Goal: Navigation & Orientation: Find specific page/section

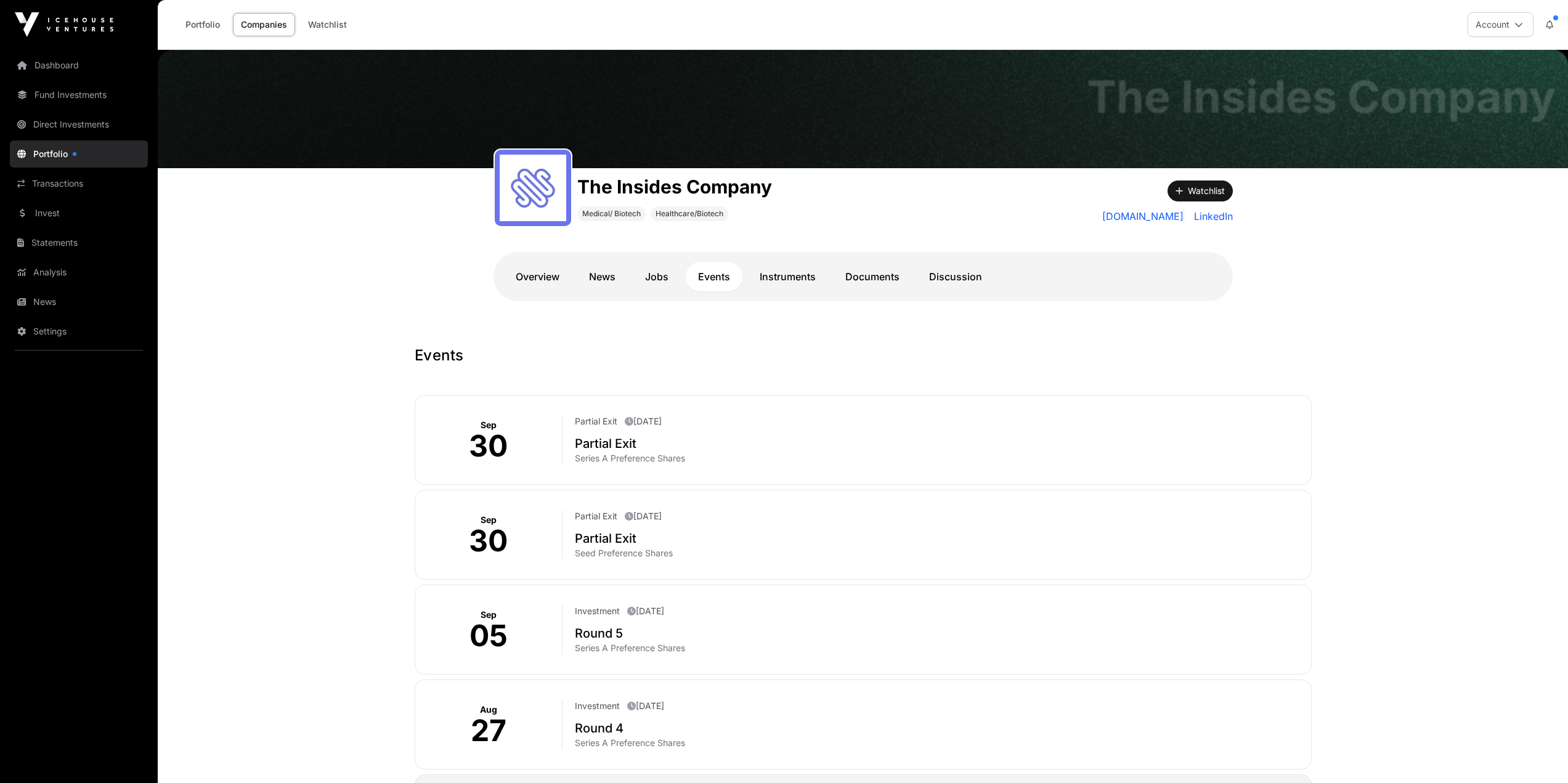
scroll to position [56, 0]
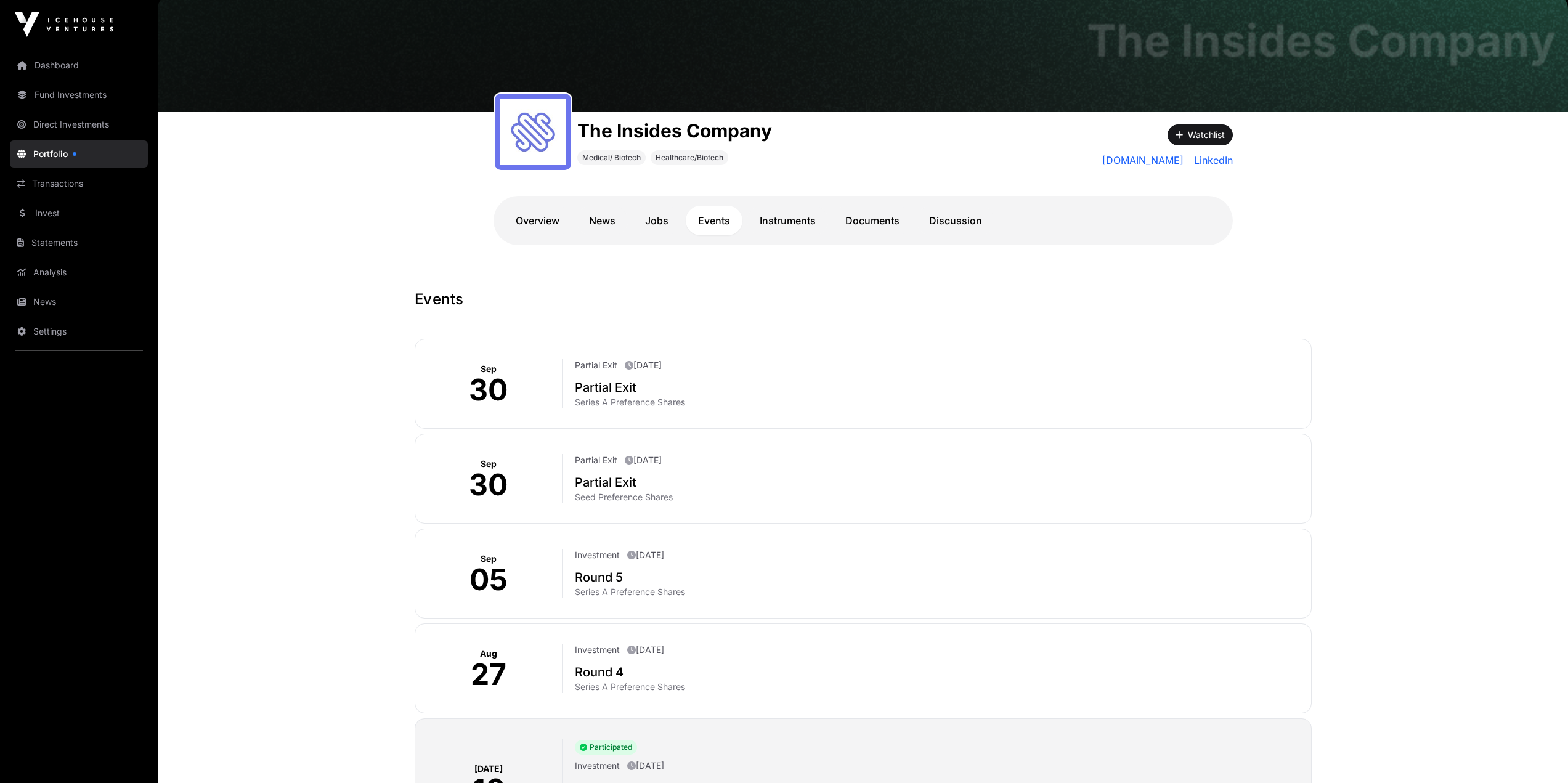
click at [42, 64] on link "Dashboard" at bounding box center [78, 65] width 138 height 27
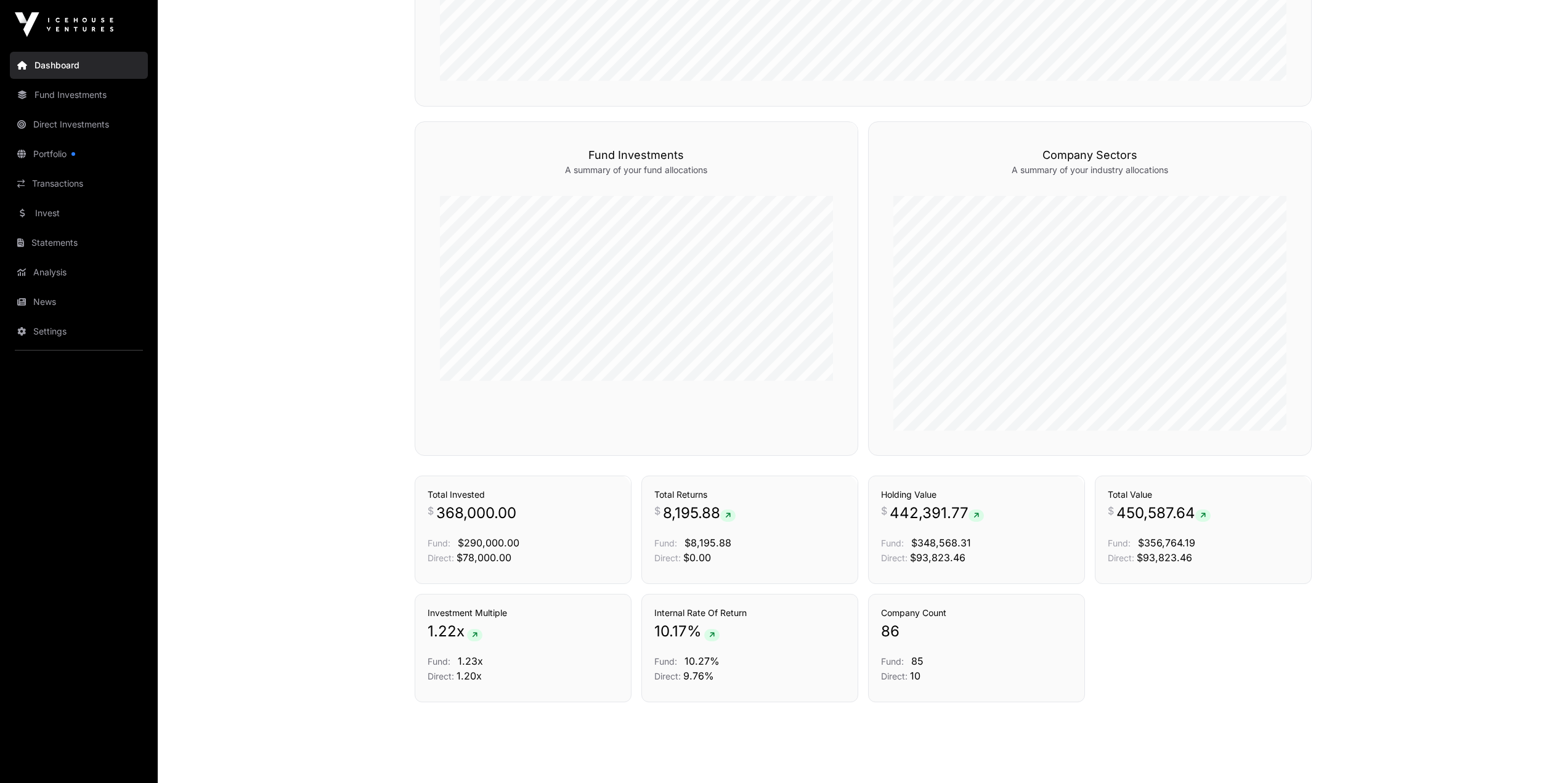
scroll to position [717, 0]
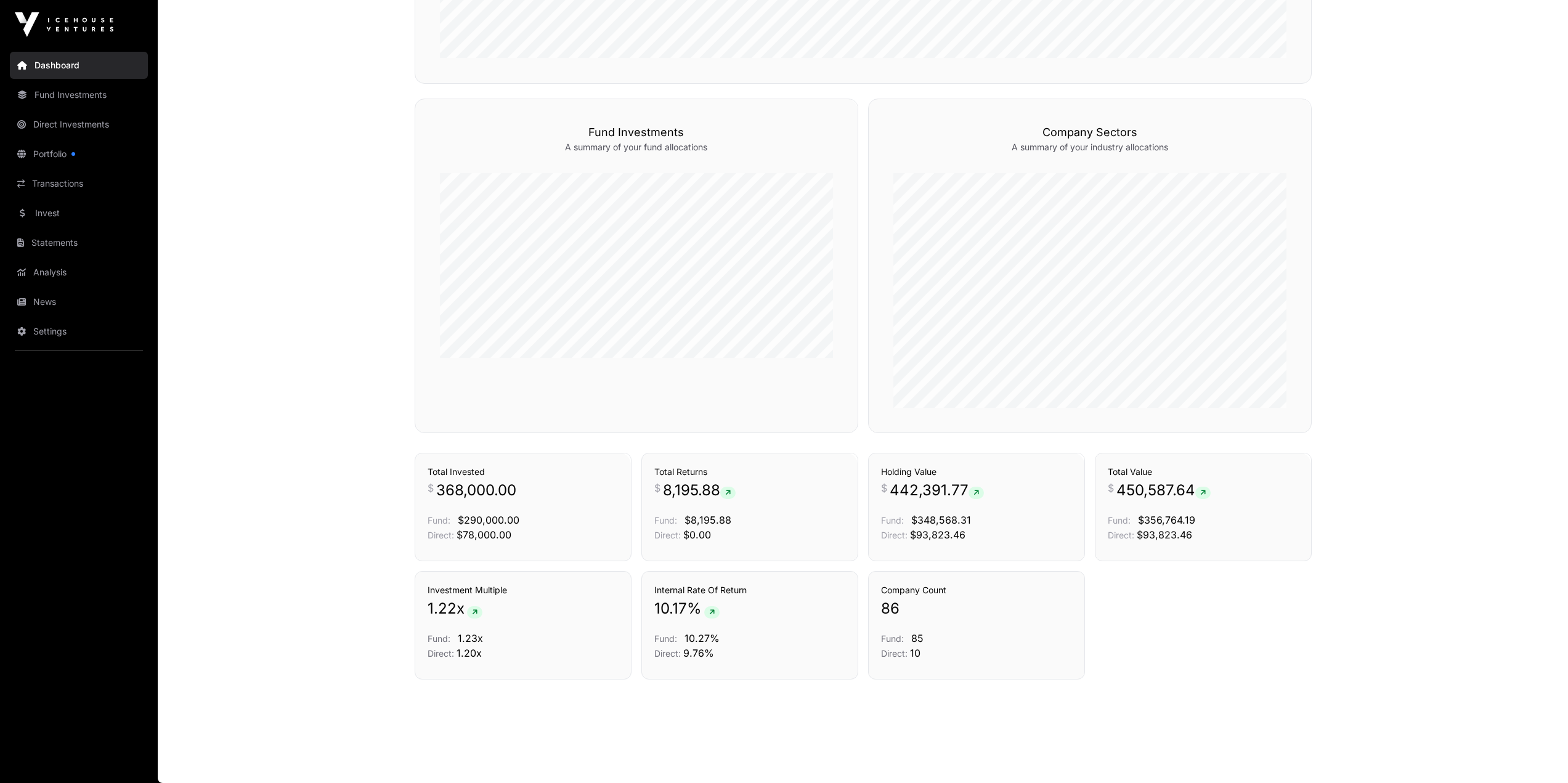
click at [53, 305] on link "News" at bounding box center [78, 301] width 138 height 27
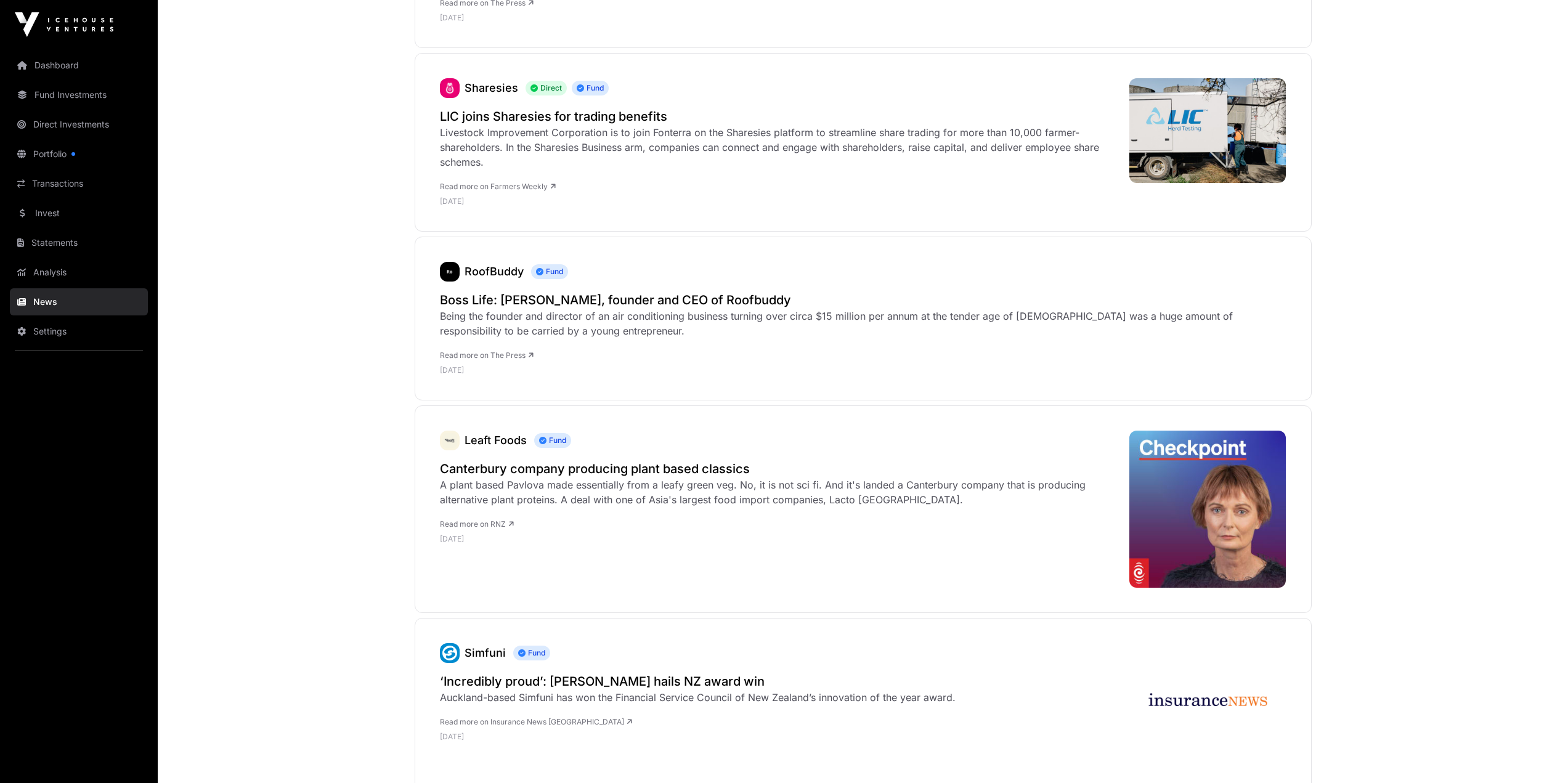
scroll to position [616, 0]
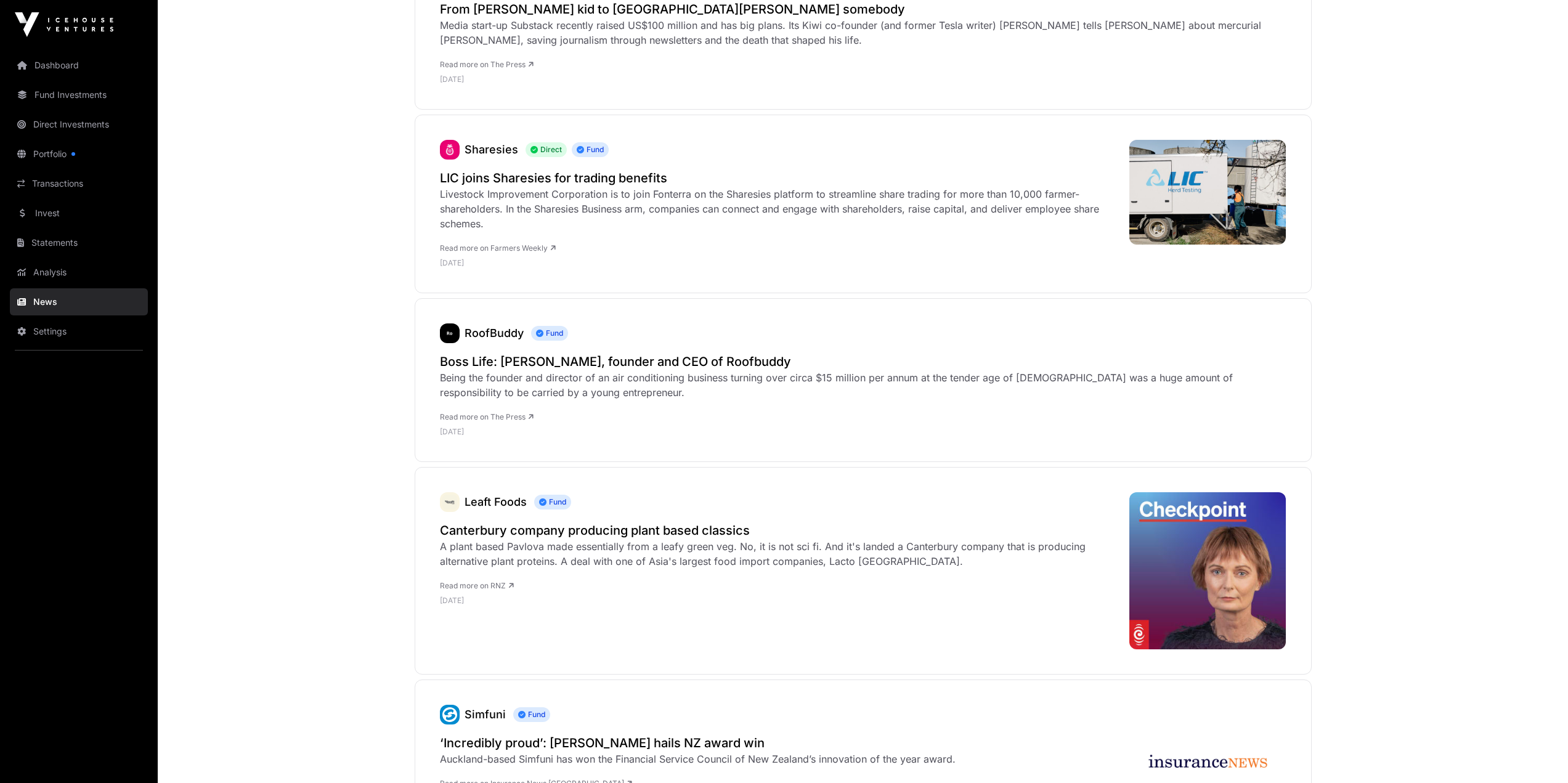
click at [27, 161] on link "Portfolio" at bounding box center [78, 153] width 138 height 27
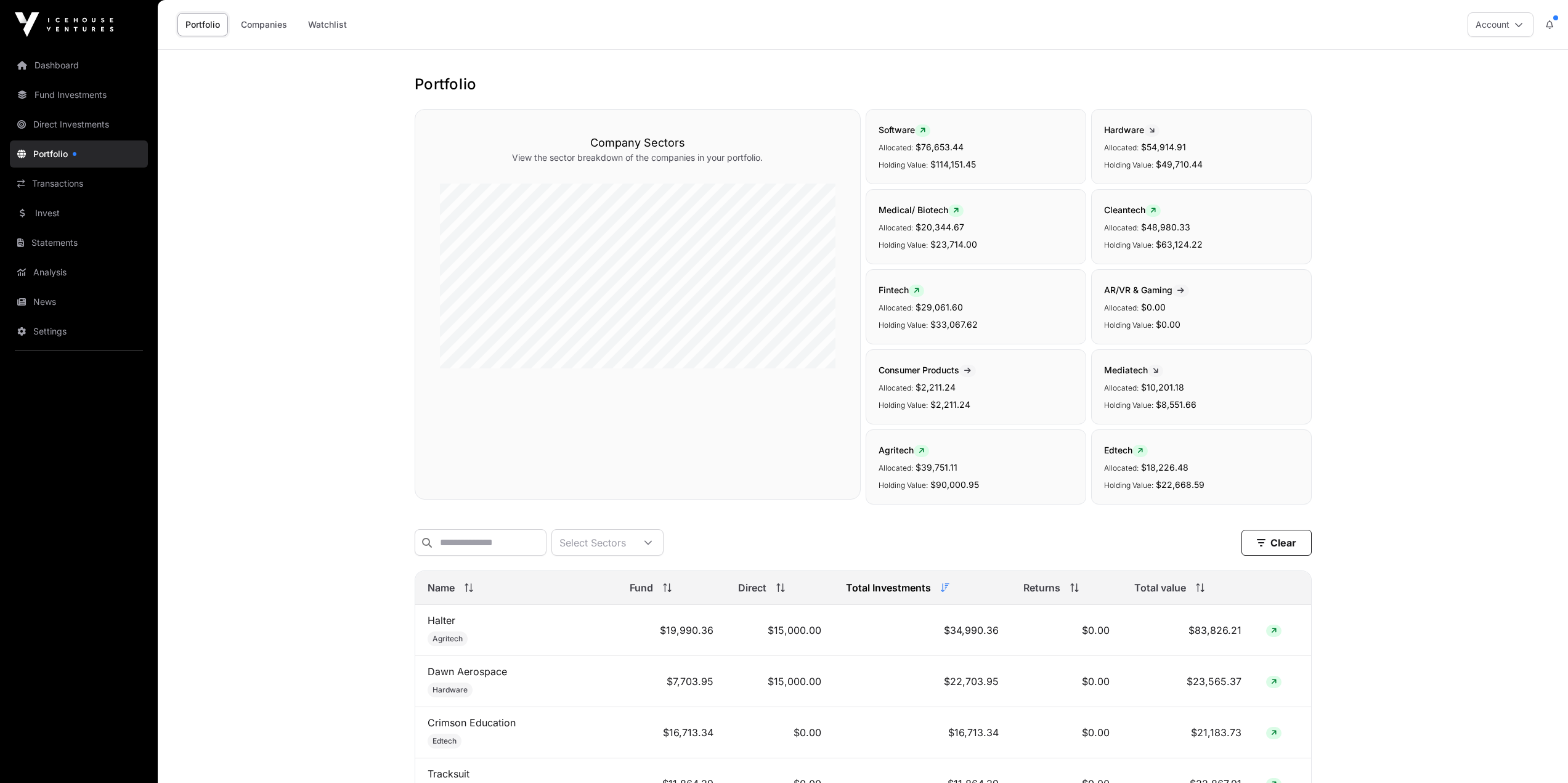
click at [1172, 591] on span "Total value" at bounding box center [1160, 587] width 52 height 15
click at [925, 587] on th "Total Investments" at bounding box center [922, 587] width 177 height 34
click at [1190, 587] on th "Total value" at bounding box center [1187, 587] width 131 height 34
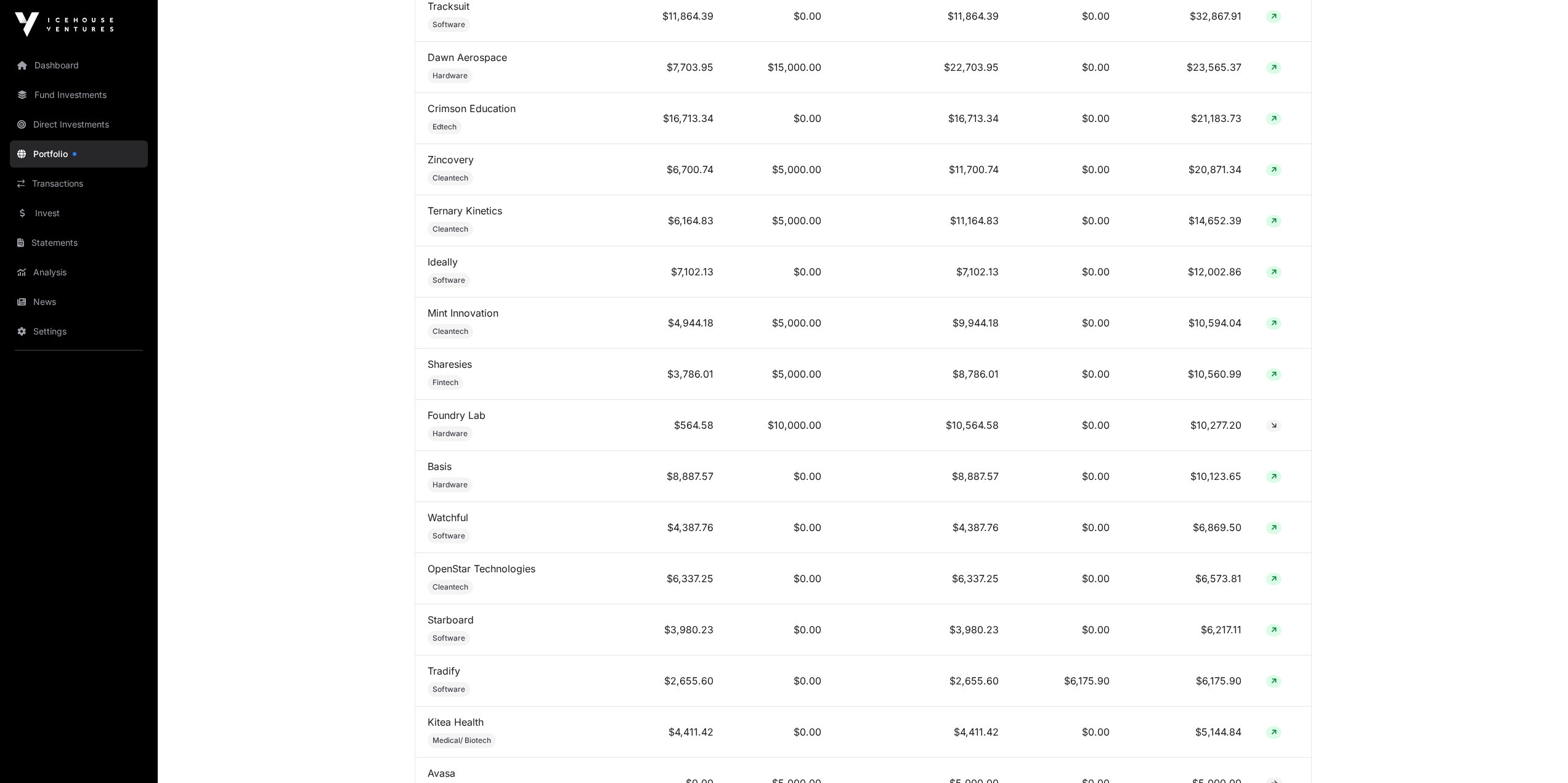
scroll to position [801, 0]
